Goal: Information Seeking & Learning: Learn about a topic

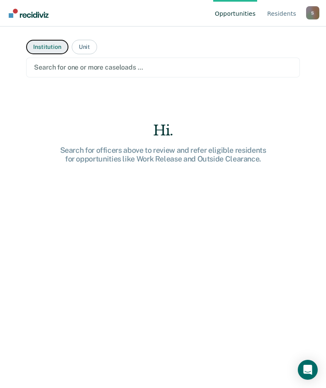
click at [37, 48] on button "Institution" at bounding box center [47, 47] width 42 height 15
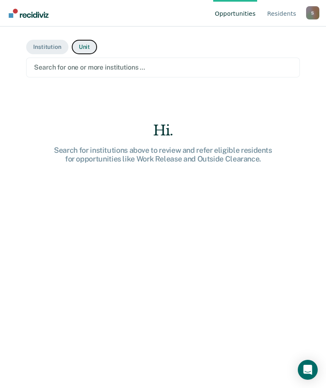
click at [85, 48] on button "Unit" at bounding box center [84, 47] width 25 height 15
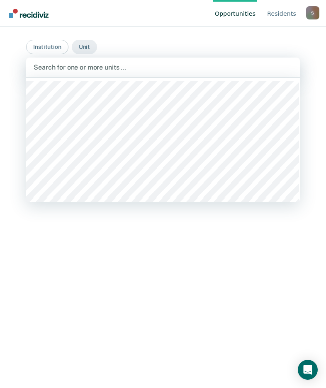
click at [42, 68] on div at bounding box center [163, 68] width 258 height 10
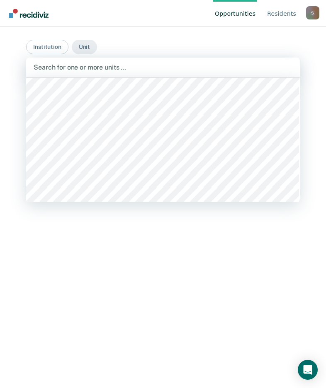
scroll to position [124, 0]
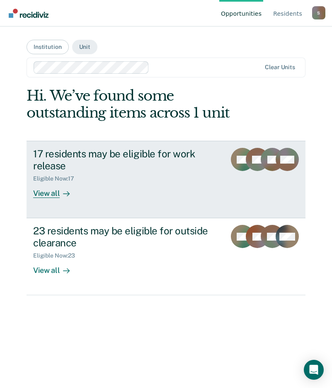
click at [51, 195] on div "View all" at bounding box center [56, 190] width 46 height 16
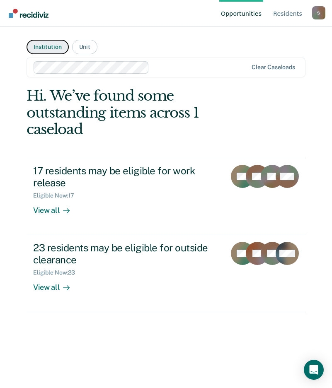
click at [44, 45] on button "Institution" at bounding box center [48, 47] width 42 height 15
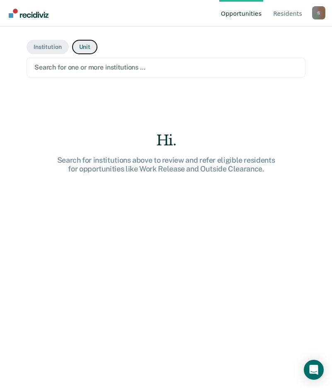
click at [84, 47] on button "Unit" at bounding box center [84, 47] width 25 height 15
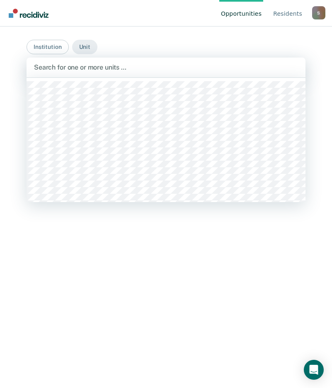
click at [60, 70] on div at bounding box center [166, 68] width 264 height 10
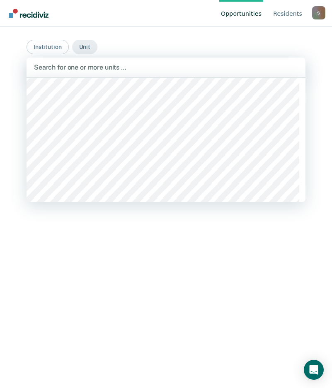
scroll to position [83, 0]
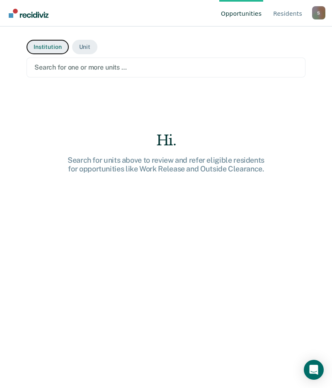
click at [35, 46] on button "Institution" at bounding box center [48, 47] width 42 height 15
click at [34, 66] on input "text" at bounding box center [35, 67] width 2 height 8
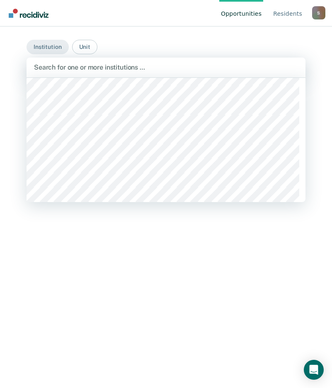
scroll to position [0, 0]
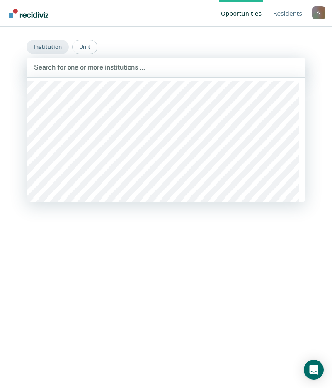
click at [43, 61] on div "Search for one or more institutions …" at bounding box center [166, 68] width 279 height 20
click at [49, 66] on div at bounding box center [166, 68] width 264 height 10
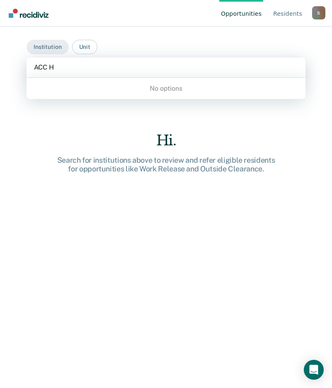
type input "ACC"
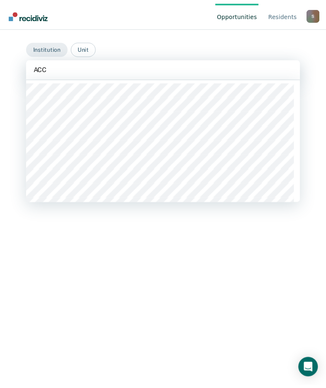
scroll to position [41, 0]
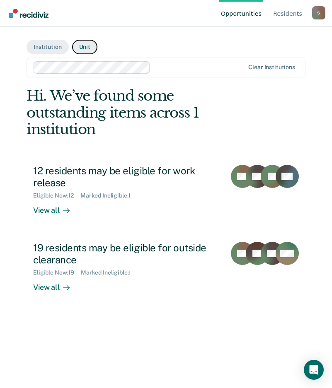
click at [88, 46] on button "Unit" at bounding box center [84, 47] width 25 height 15
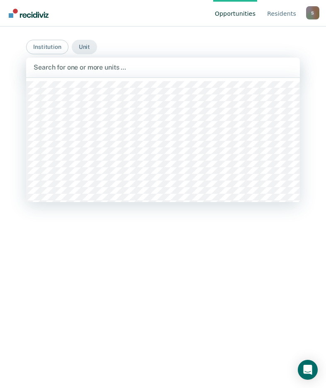
click at [51, 68] on div at bounding box center [163, 68] width 258 height 10
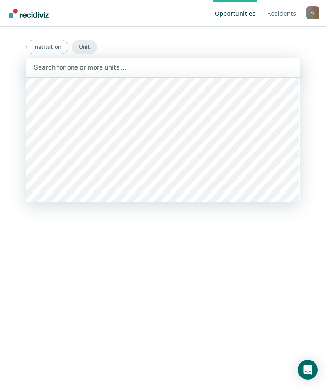
scroll to position [207, 0]
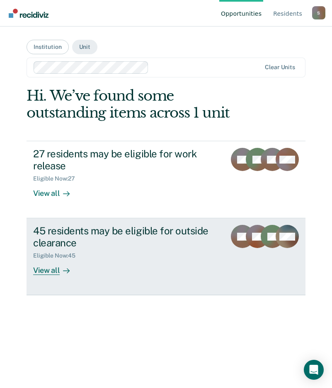
click at [36, 270] on div "View all" at bounding box center [56, 267] width 46 height 16
